Goal: Information Seeking & Learning: Learn about a topic

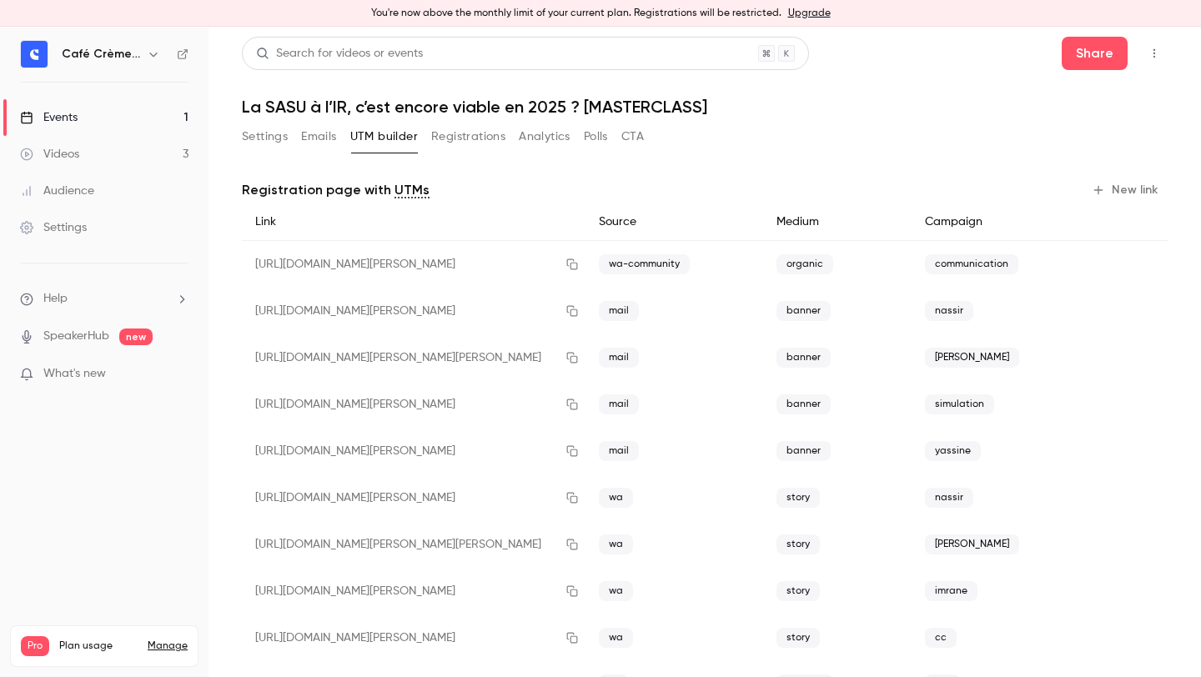
click at [56, 162] on link "Videos 3" at bounding box center [104, 154] width 209 height 37
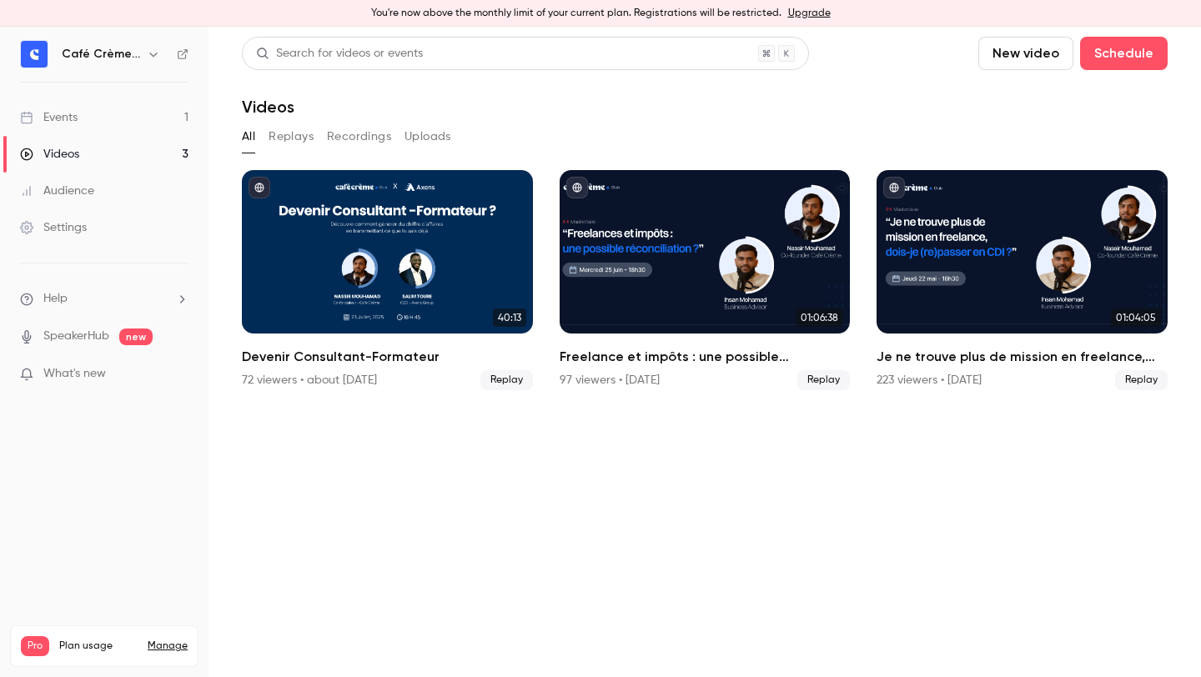
click at [56, 161] on div "Videos" at bounding box center [49, 154] width 59 height 17
click at [90, 122] on link "Events 1" at bounding box center [104, 117] width 209 height 37
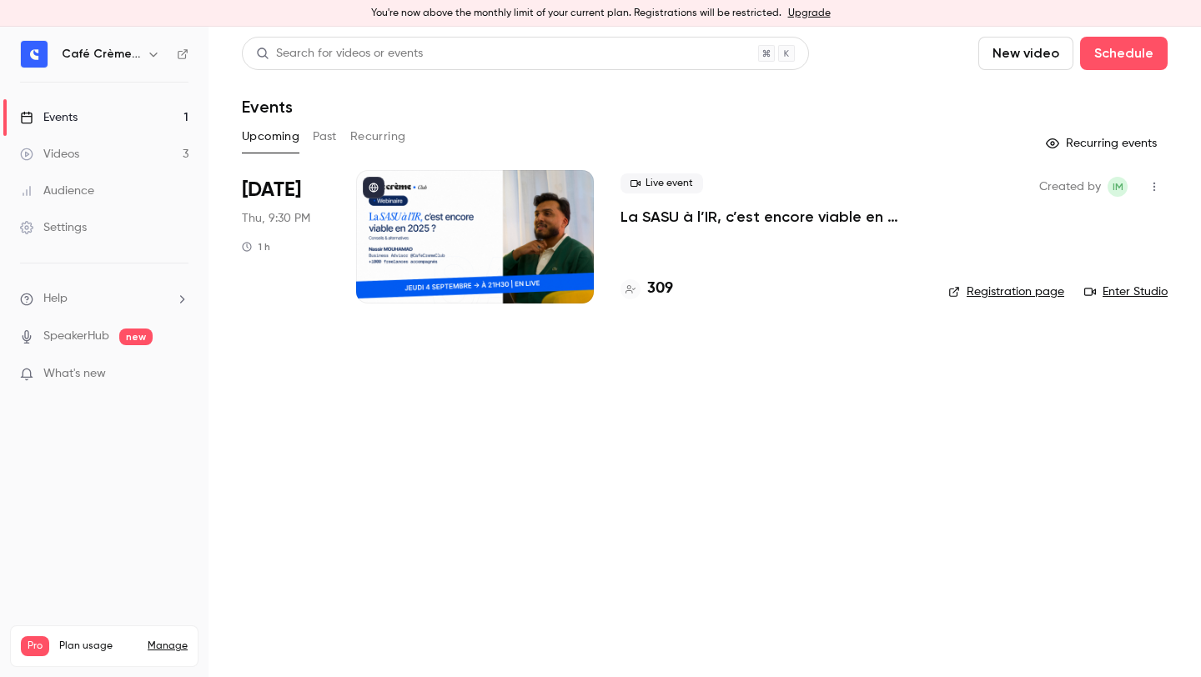
click at [735, 209] on p "La SASU à l’IR, c’est encore viable en 2025 ? [MASTERCLASS]" at bounding box center [771, 217] width 301 height 20
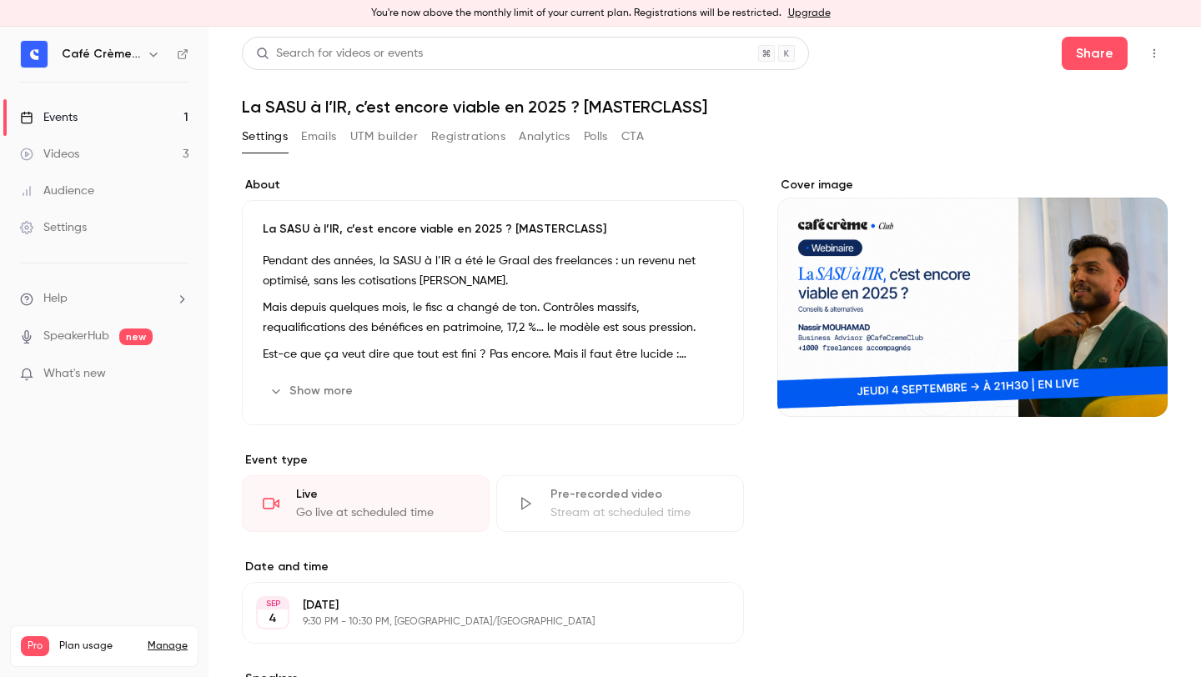
click at [459, 128] on button "Registrations" at bounding box center [468, 136] width 74 height 27
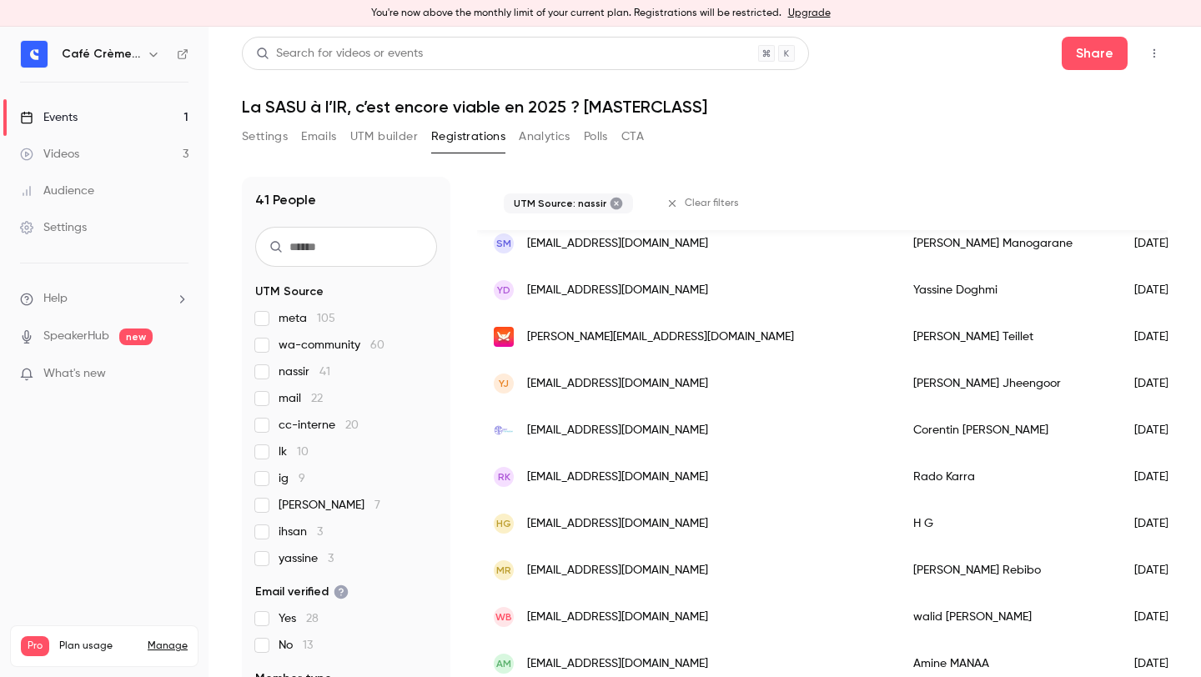
scroll to position [20, 0]
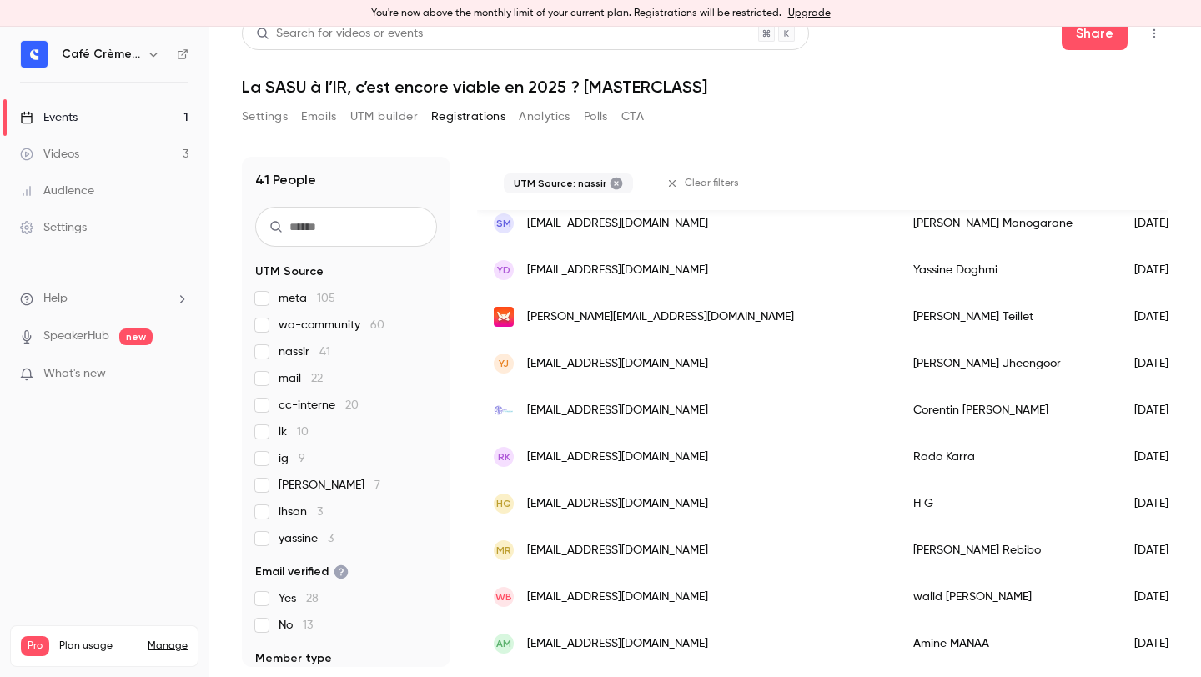
click at [631, 597] on span "[EMAIL_ADDRESS][DOMAIN_NAME]" at bounding box center [617, 598] width 181 height 18
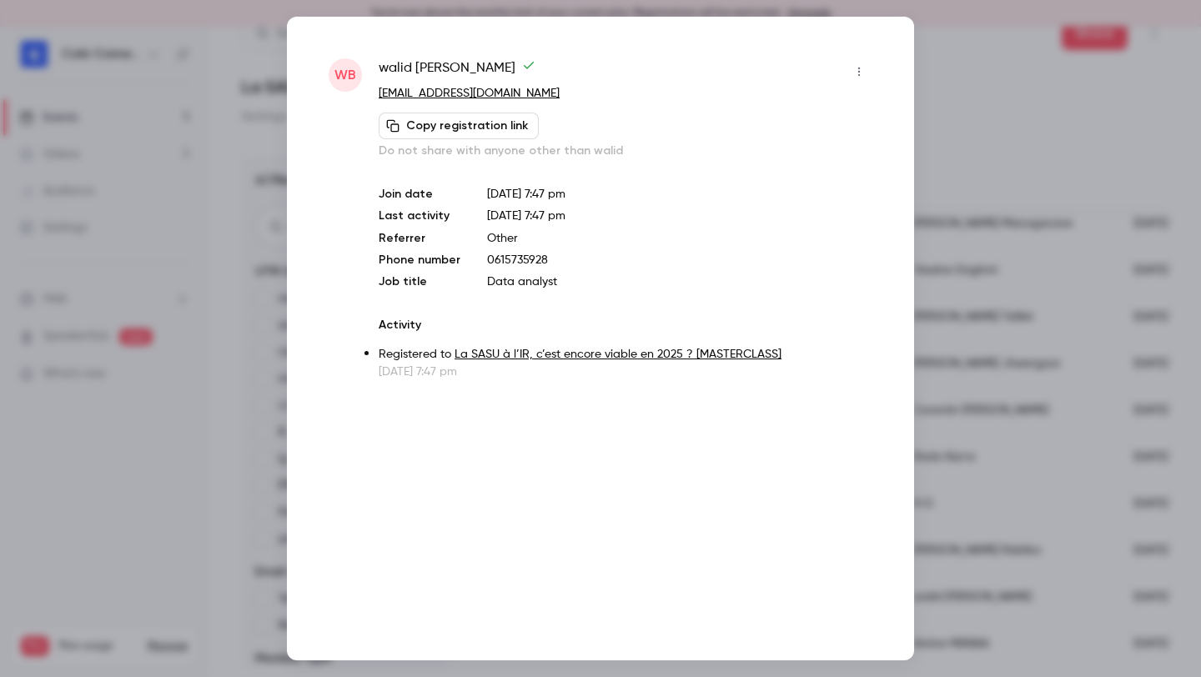
click at [146, 454] on div at bounding box center [600, 338] width 1201 height 677
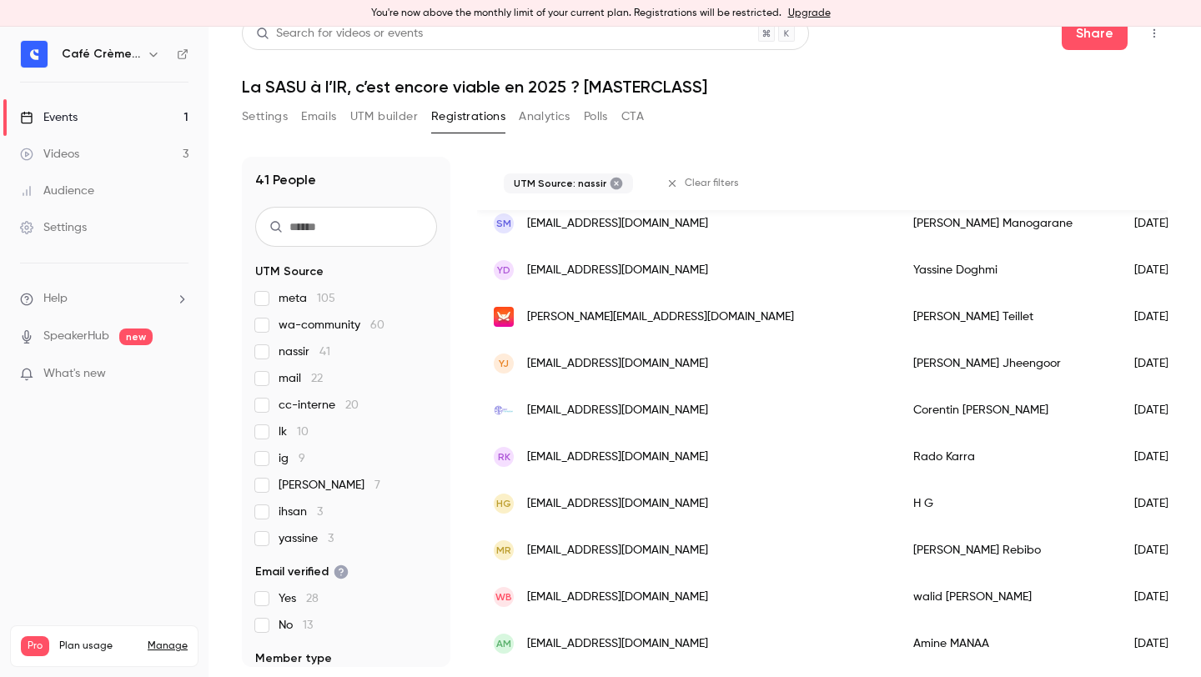
click at [314, 326] on span "wa-community 60" at bounding box center [332, 325] width 106 height 17
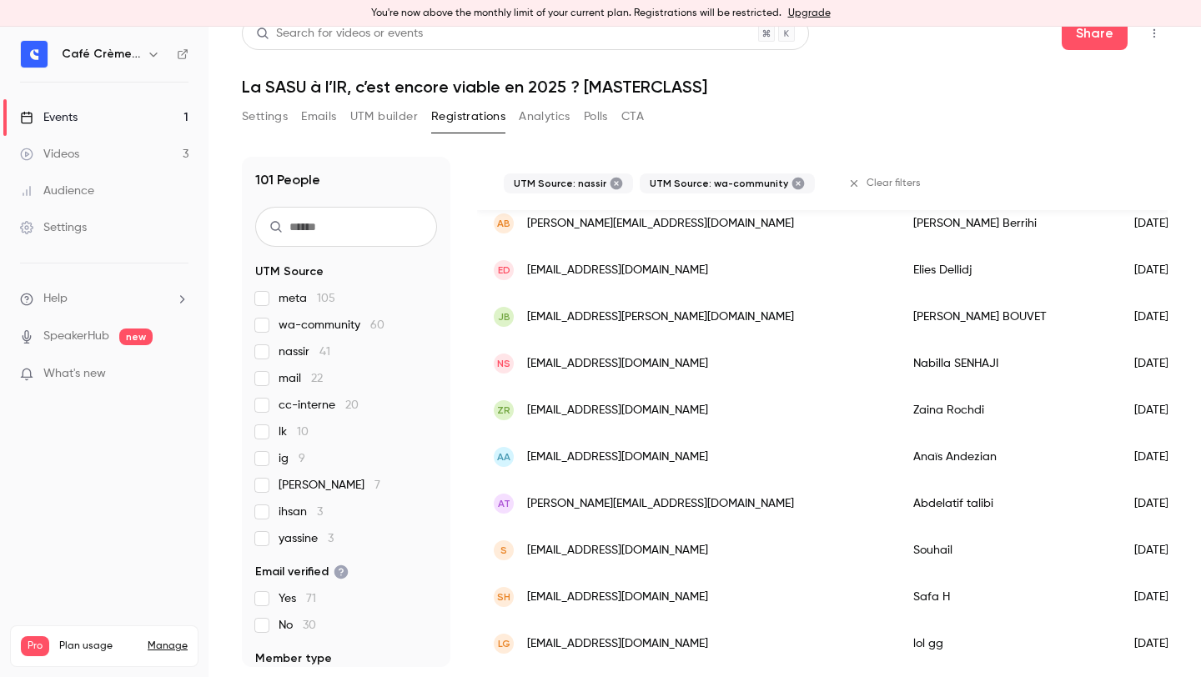
click at [300, 351] on span "nassir 41" at bounding box center [305, 352] width 52 height 17
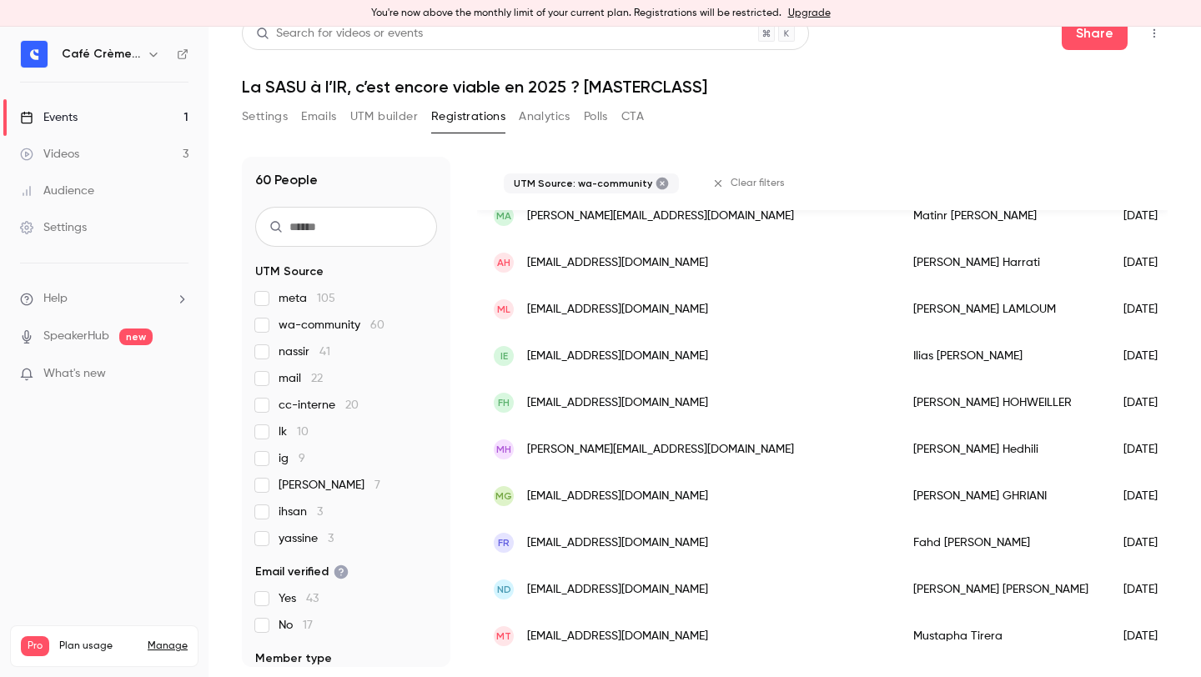
scroll to position [2038, 0]
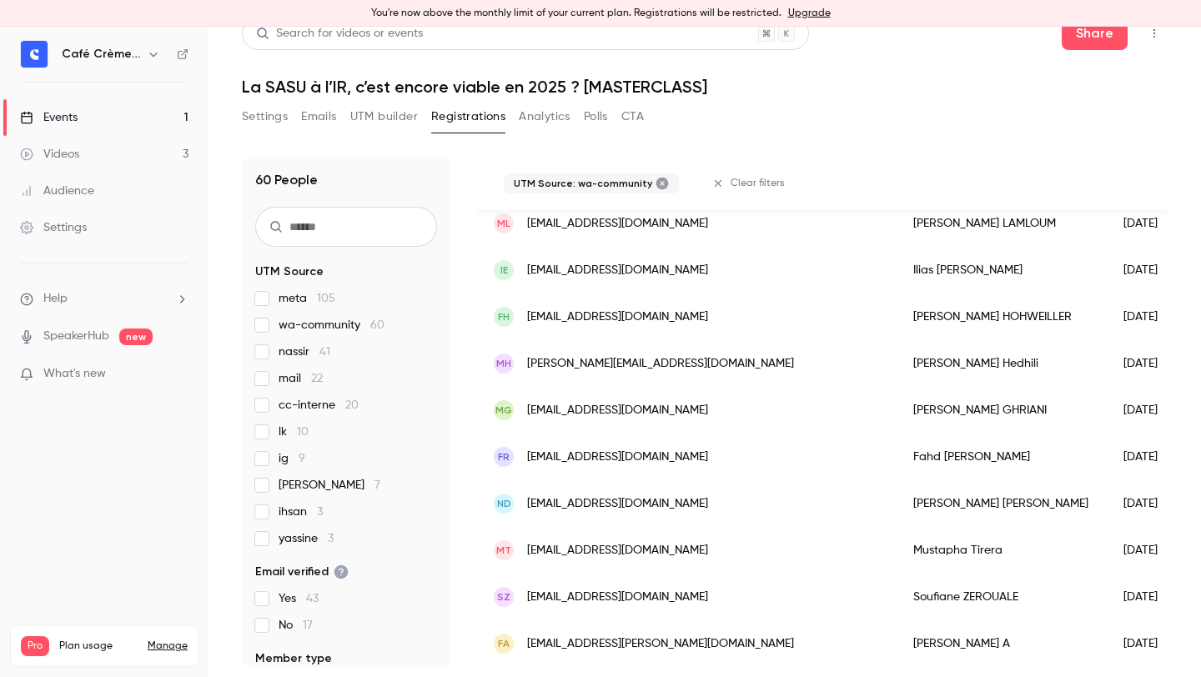
click at [835, 75] on header "Search for videos or events Share La SASU à l’IR, c’est encore viable en 2025 ?…" at bounding box center [705, 57] width 926 height 80
